Goal: Task Accomplishment & Management: Manage account settings

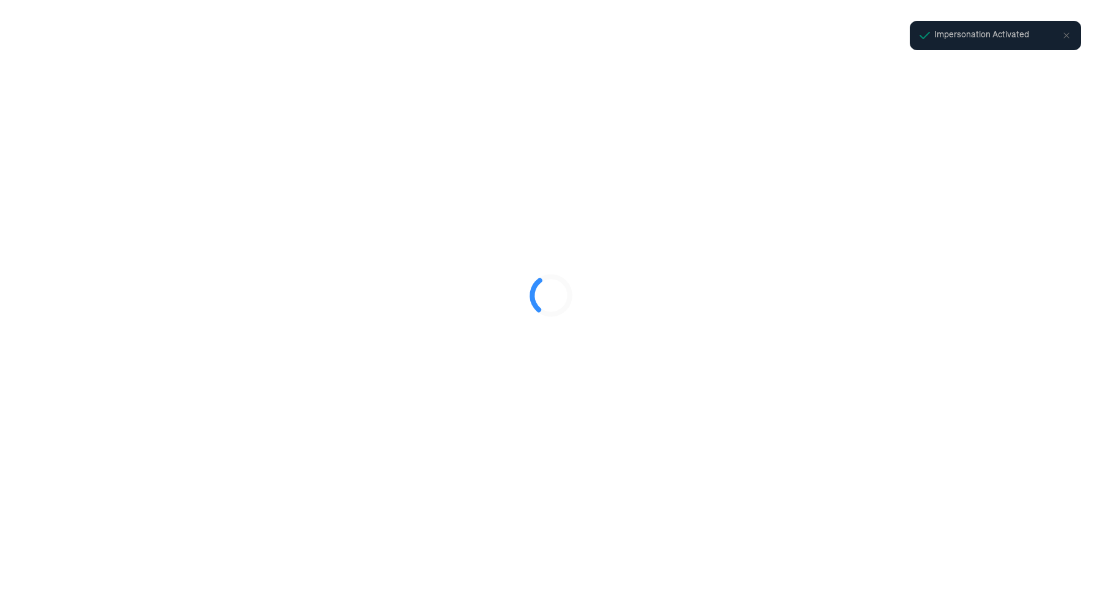
click at [485, 65] on div at bounding box center [551, 295] width 1102 height 591
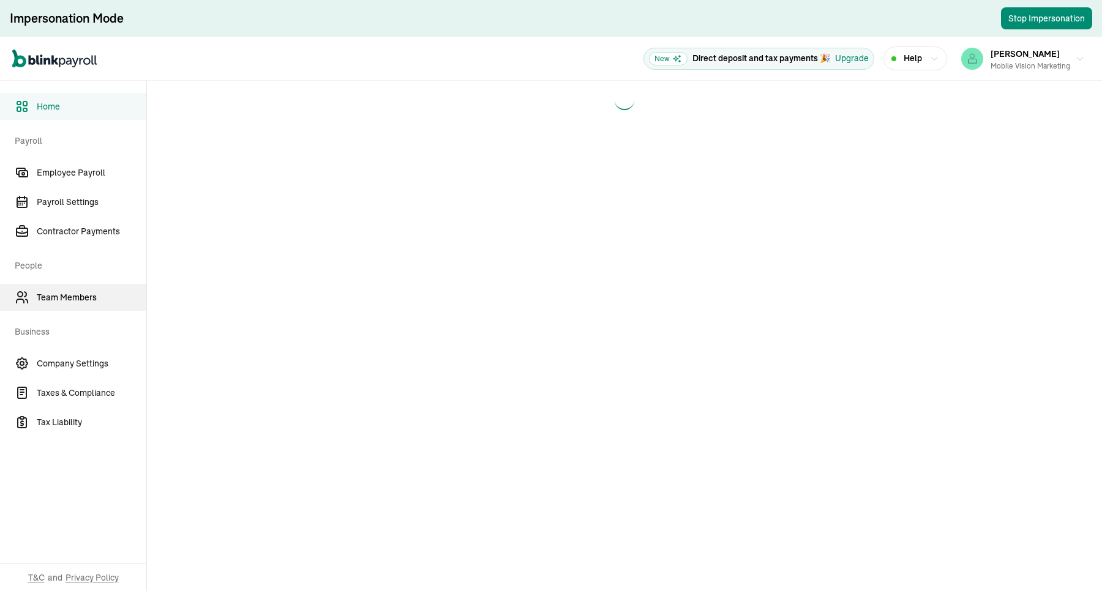
click at [100, 285] on link "Team Members" at bounding box center [73, 297] width 146 height 27
click at [53, 289] on link "Team Members" at bounding box center [73, 297] width 146 height 27
